Goal: Information Seeking & Learning: Learn about a topic

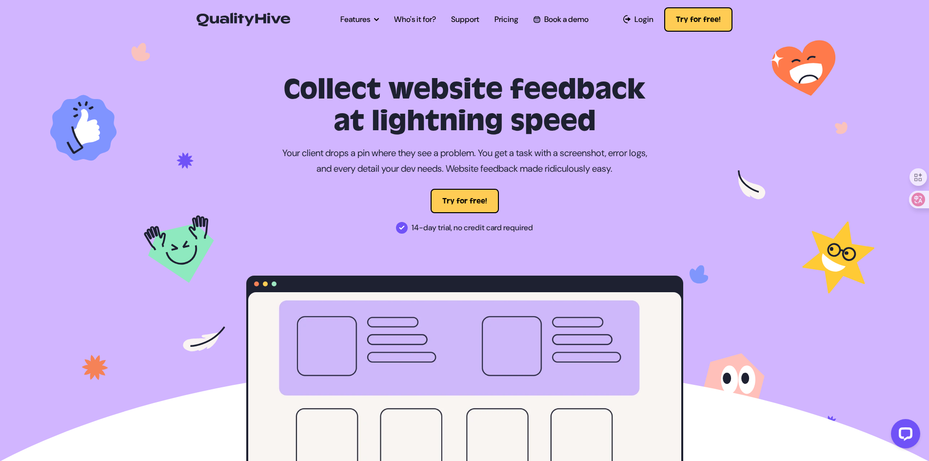
click at [486, 20] on ul "Features Automatic Screenshot Capturing Browser Information Capturing Video Rec…" at bounding box center [464, 19] width 263 height 27
click at [507, 19] on link "Pricing" at bounding box center [507, 20] width 24 height 12
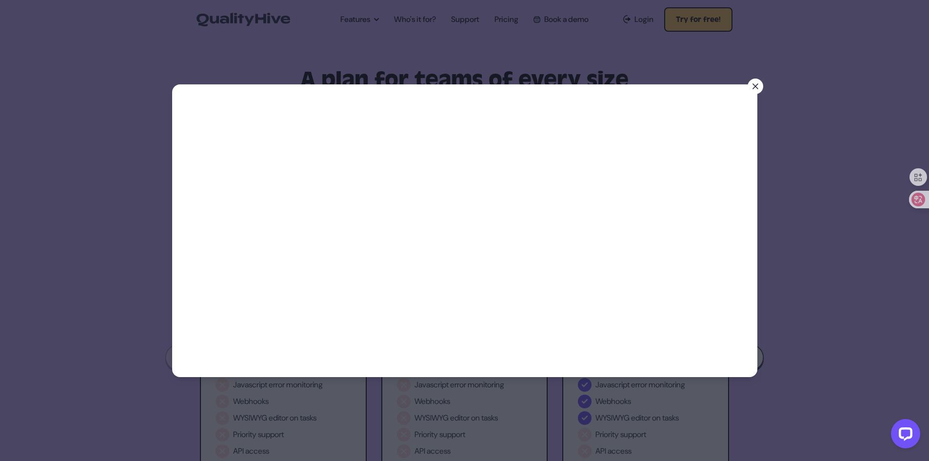
click at [751, 89] on icon at bounding box center [756, 86] width 10 height 10
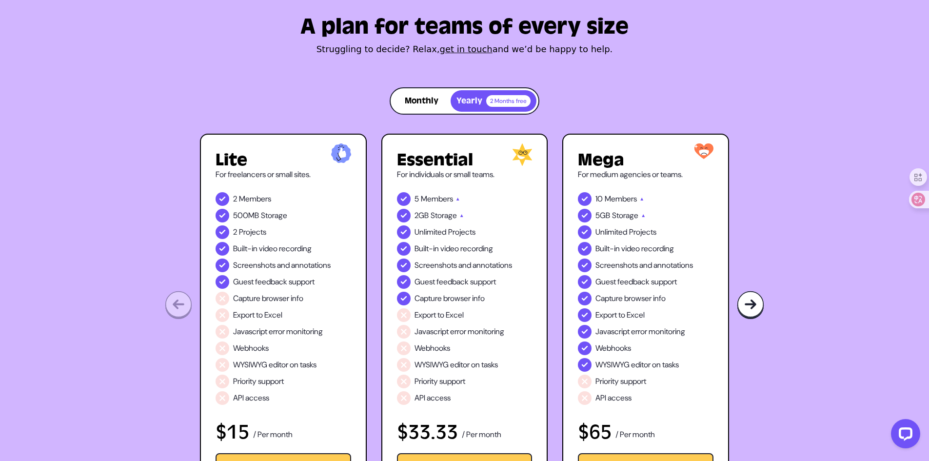
scroll to position [146, 0]
